Goal: Navigation & Orientation: Find specific page/section

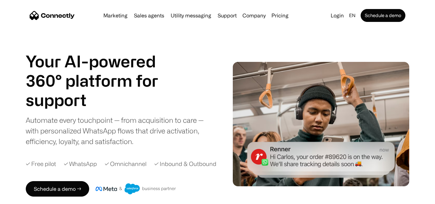
click at [334, 16] on link "Login" at bounding box center [337, 15] width 18 height 9
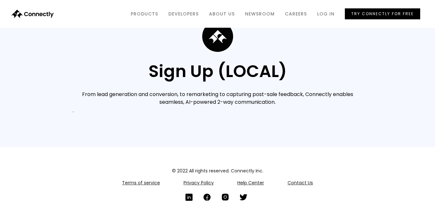
scroll to position [77, 0]
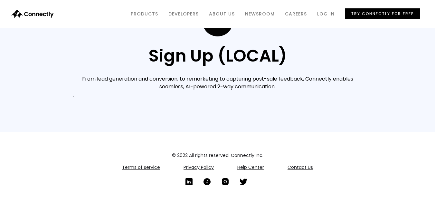
drag, startPoint x: 318, startPoint y: 91, endPoint x: 325, endPoint y: 129, distance: 38.5
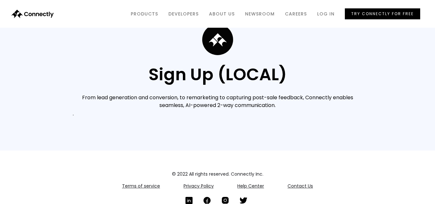
scroll to position [0, 0]
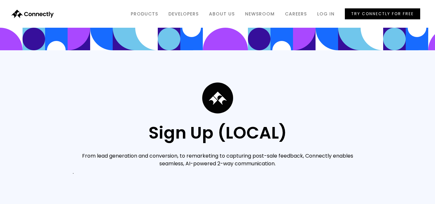
drag, startPoint x: 349, startPoint y: 155, endPoint x: 362, endPoint y: 83, distance: 73.9
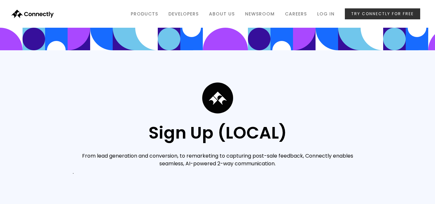
click at [360, 13] on link "try connectly for free" at bounding box center [382, 13] width 75 height 11
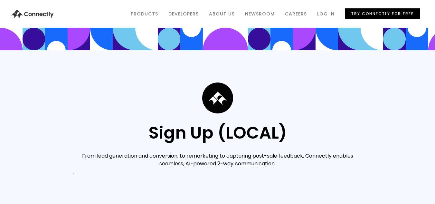
click at [43, 13] on img at bounding box center [33, 14] width 46 height 8
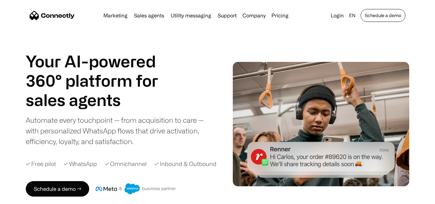
click at [378, 17] on link "Schedule a demo" at bounding box center [382, 15] width 45 height 13
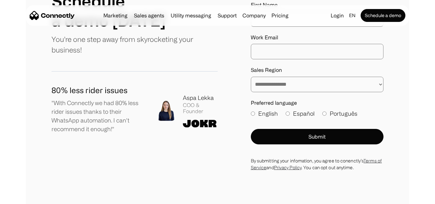
drag, startPoint x: 238, startPoint y: 79, endPoint x: 239, endPoint y: 96, distance: 16.4
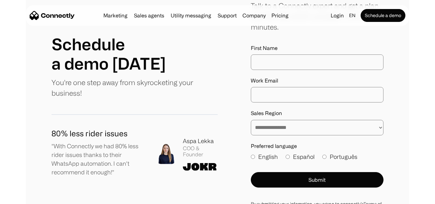
scroll to position [75, 0]
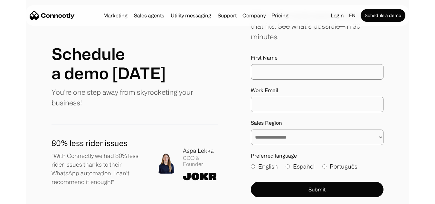
drag, startPoint x: 208, startPoint y: 148, endPoint x: 211, endPoint y: 126, distance: 22.1
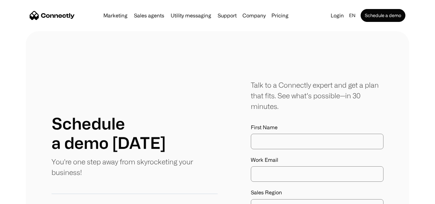
scroll to position [0, 0]
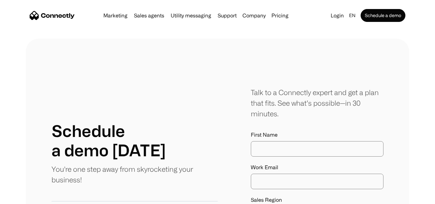
drag, startPoint x: 214, startPoint y: 125, endPoint x: 221, endPoint y: 80, distance: 44.9
click at [341, 15] on link "Login" at bounding box center [337, 15] width 18 height 9
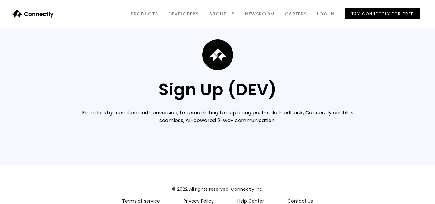
scroll to position [77, 0]
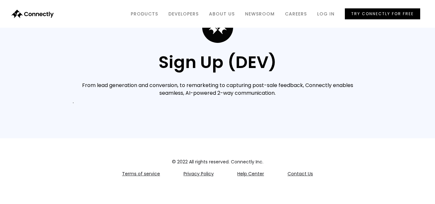
drag, startPoint x: 310, startPoint y: 84, endPoint x: 315, endPoint y: 114, distance: 29.6
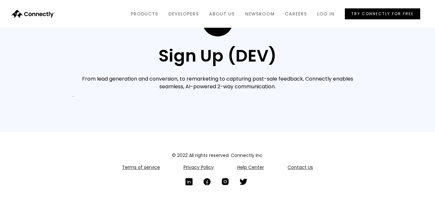
drag, startPoint x: 315, startPoint y: 129, endPoint x: 314, endPoint y: 167, distance: 38.3
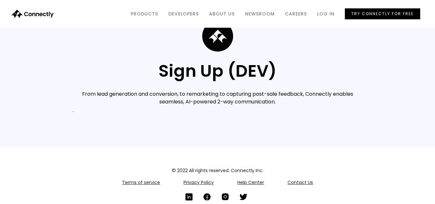
scroll to position [0, 0]
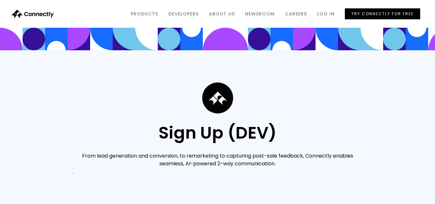
drag, startPoint x: 327, startPoint y: 125, endPoint x: 329, endPoint y: 114, distance: 10.5
click at [329, 114] on div "Sign Up (DEV) From lead generation and conversion, to remarketing to capturing …" at bounding box center [217, 129] width 435 height 158
click at [36, 15] on img at bounding box center [33, 14] width 46 height 8
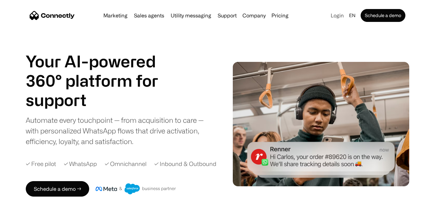
click at [336, 17] on link "Login" at bounding box center [337, 15] width 18 height 9
